Goal: Register for event/course

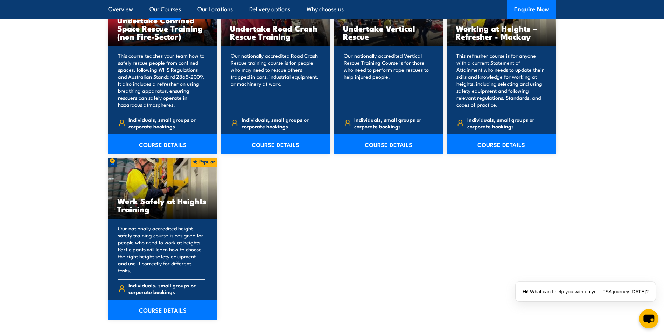
scroll to position [805, 0]
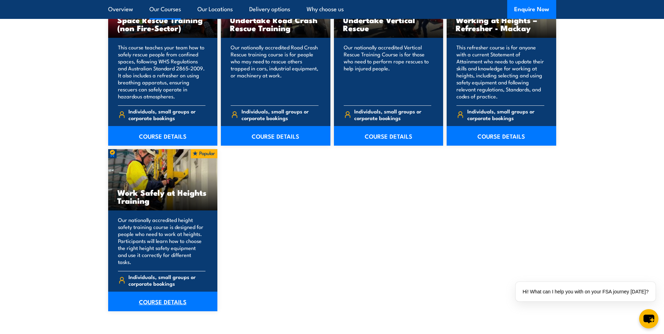
click at [162, 292] on link "COURSE DETAILS" at bounding box center [163, 302] width 110 height 20
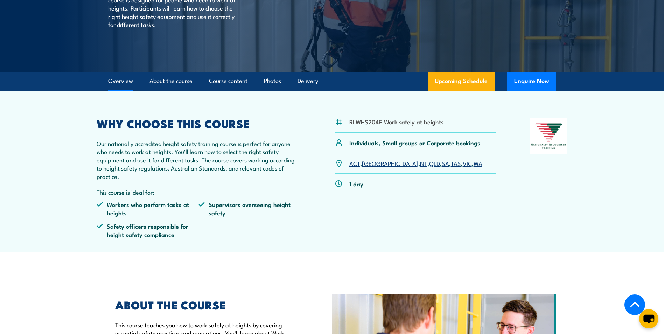
scroll to position [140, 0]
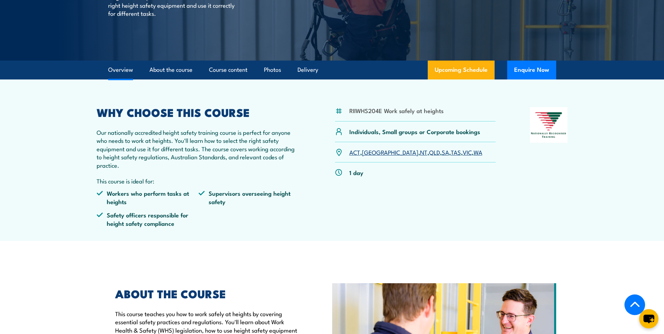
click at [429, 153] on link "QLD" at bounding box center [434, 152] width 11 height 8
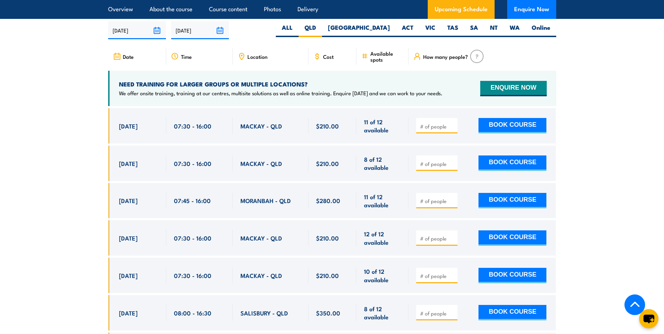
scroll to position [1114, 0]
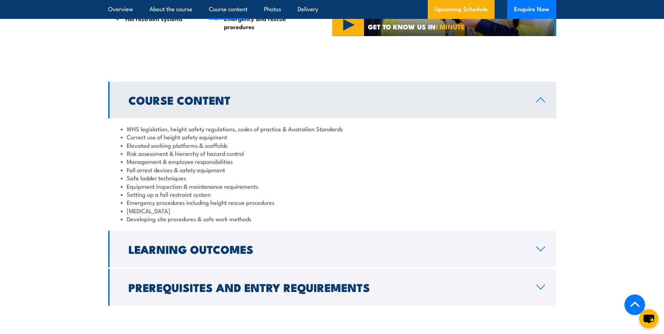
scroll to position [525, 0]
